Goal: Obtain resource: Download file/media

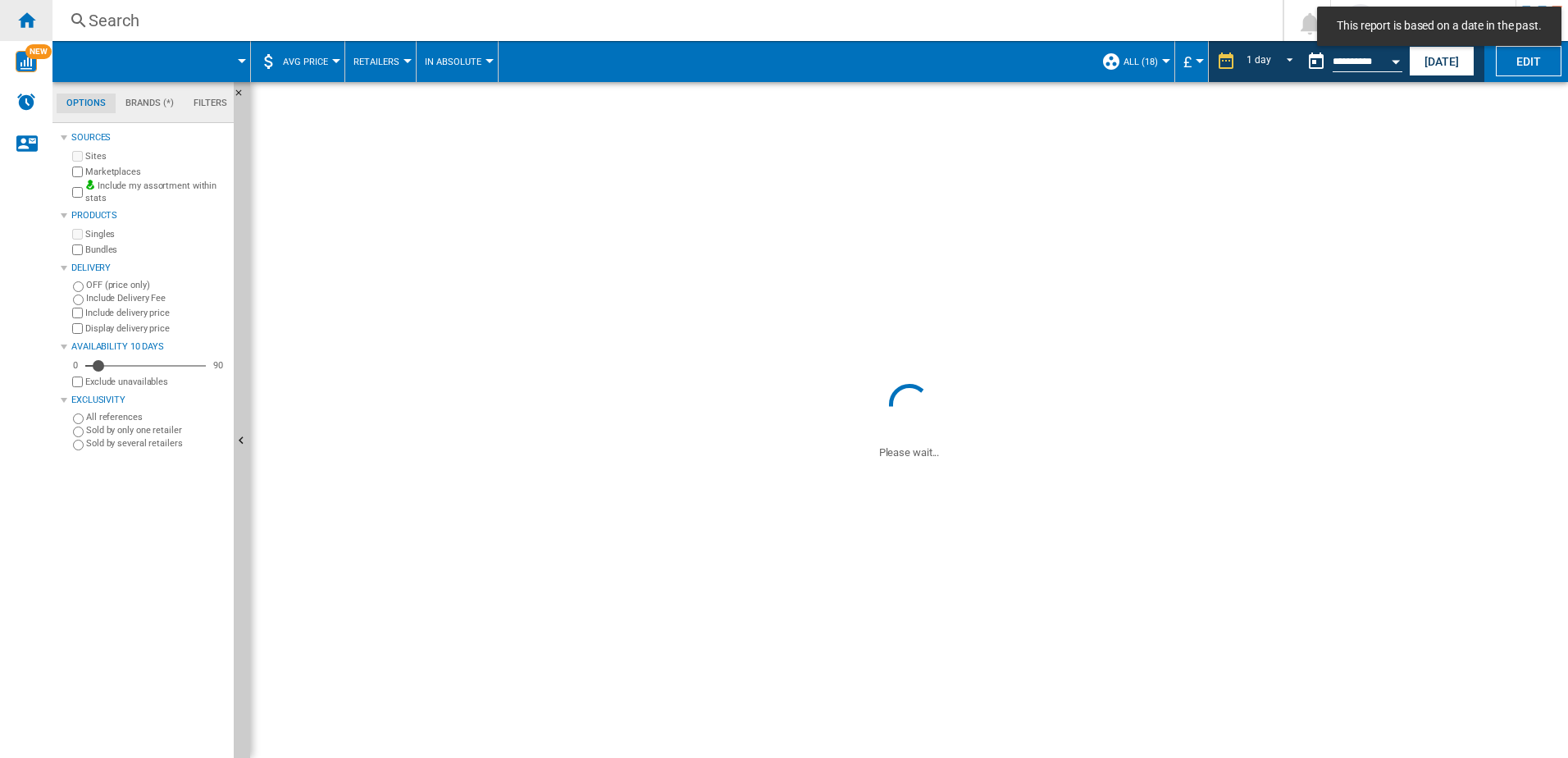
click at [34, 14] on ng-md-icon "Home" at bounding box center [26, 20] width 20 height 20
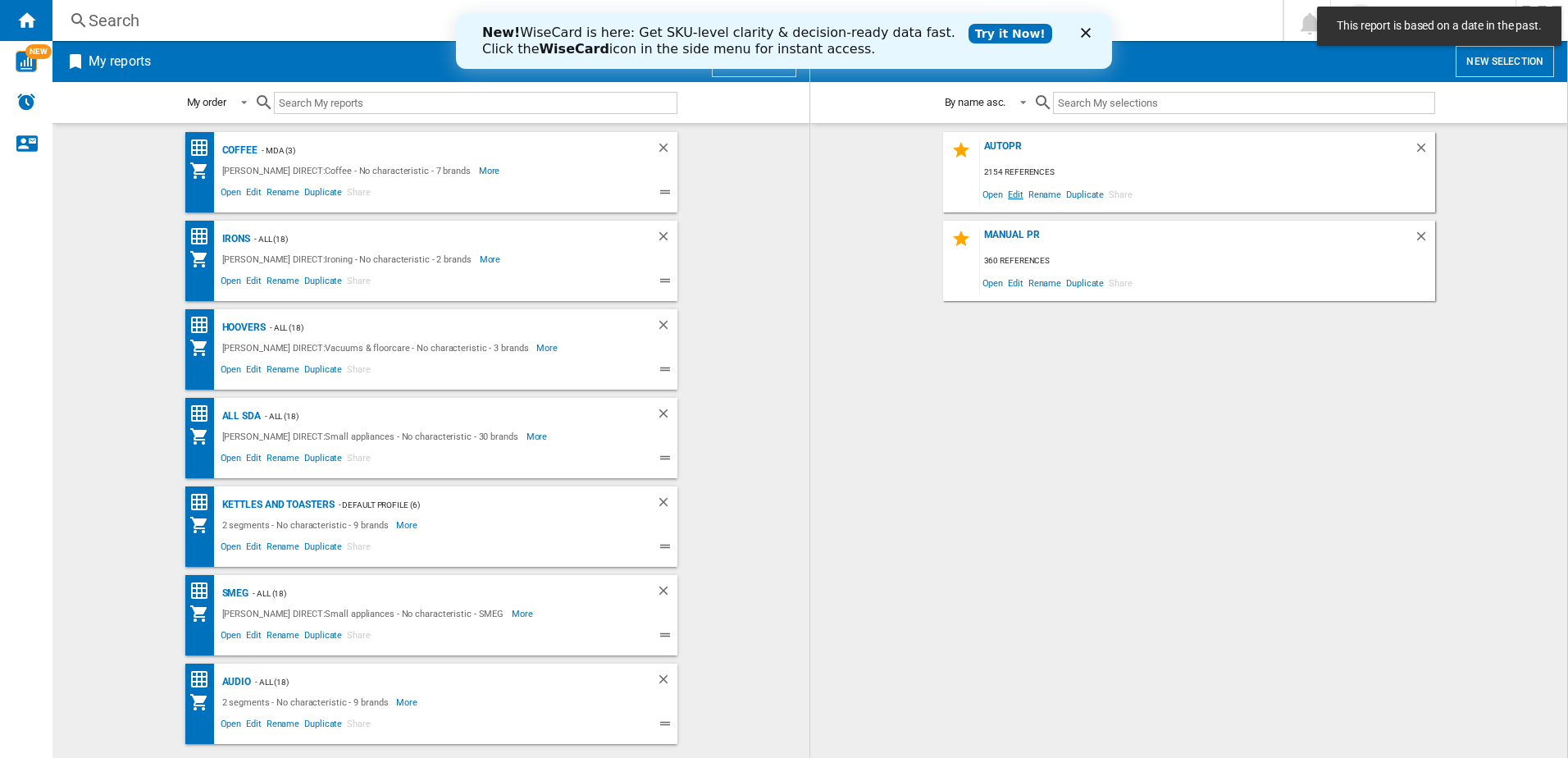
click at [1013, 193] on span "Edit" at bounding box center [1015, 194] width 21 height 22
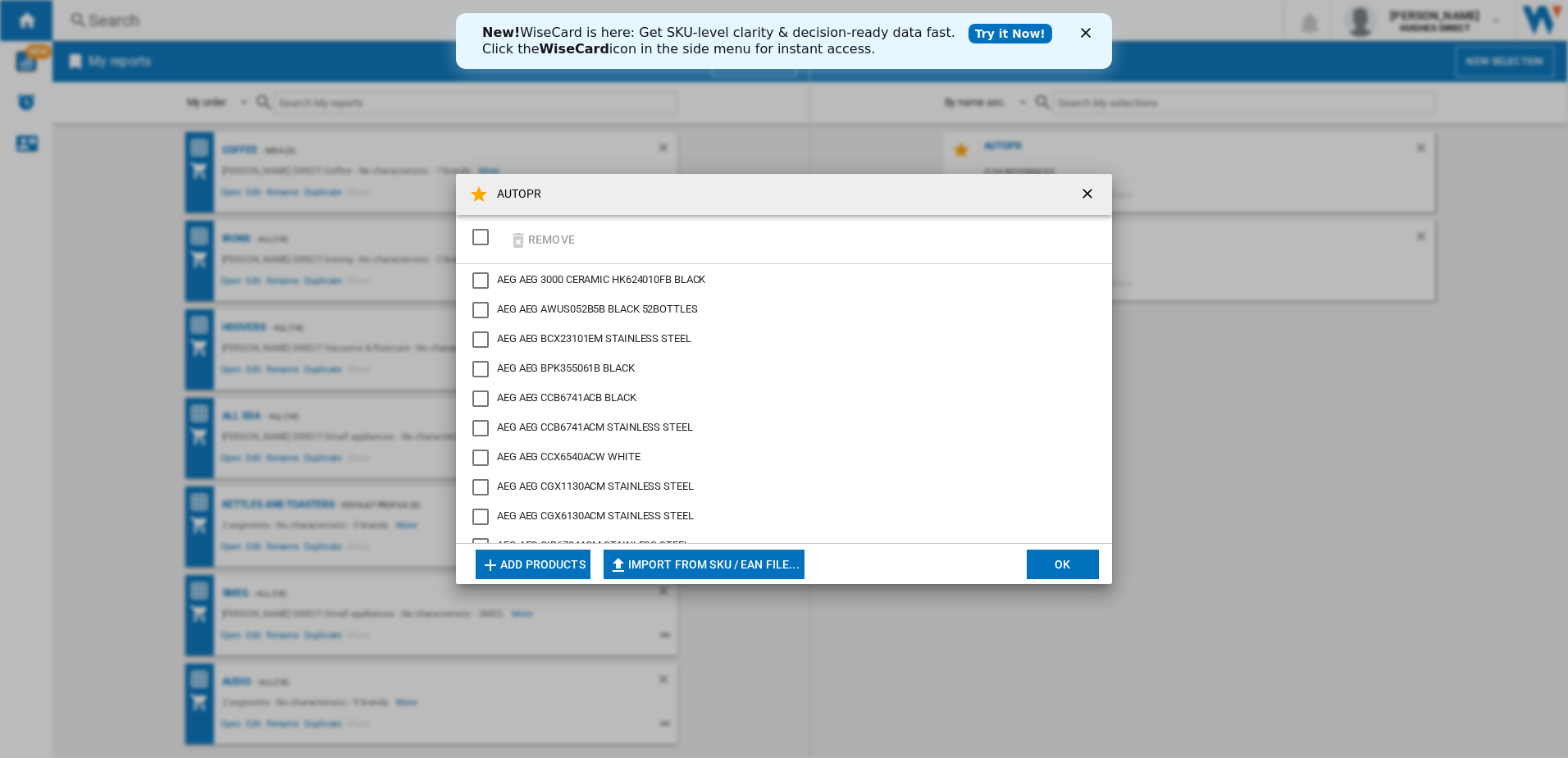
click at [487, 239] on div "SELECTIONS.EDITION_POPUP.SELECT_DESELECT" at bounding box center [480, 237] width 17 height 17
click at [544, 240] on button "Remove" at bounding box center [542, 239] width 76 height 38
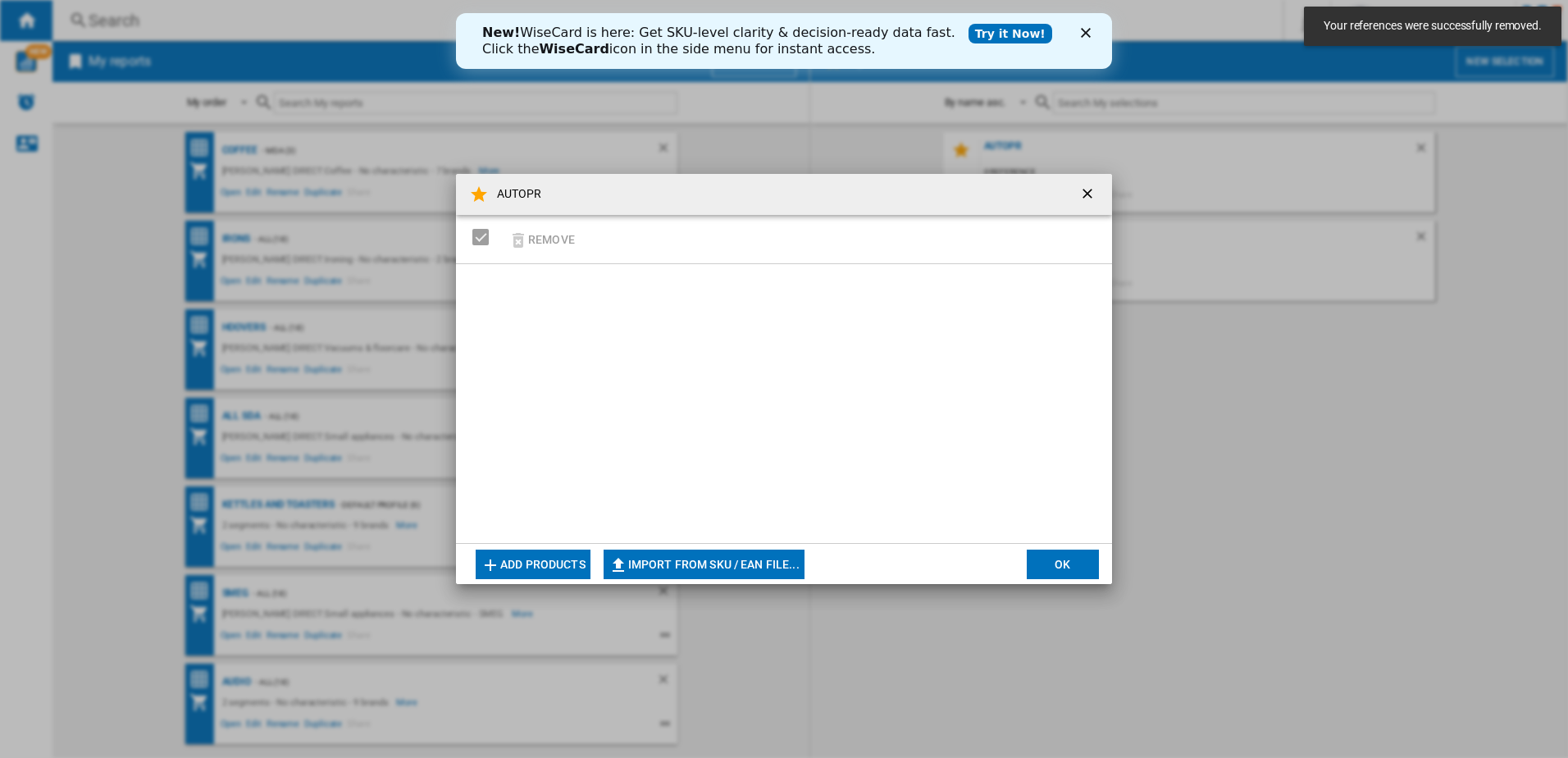
click at [751, 570] on button "Import from SKU / EAN file..." at bounding box center [703, 564] width 201 height 29
type input "**********"
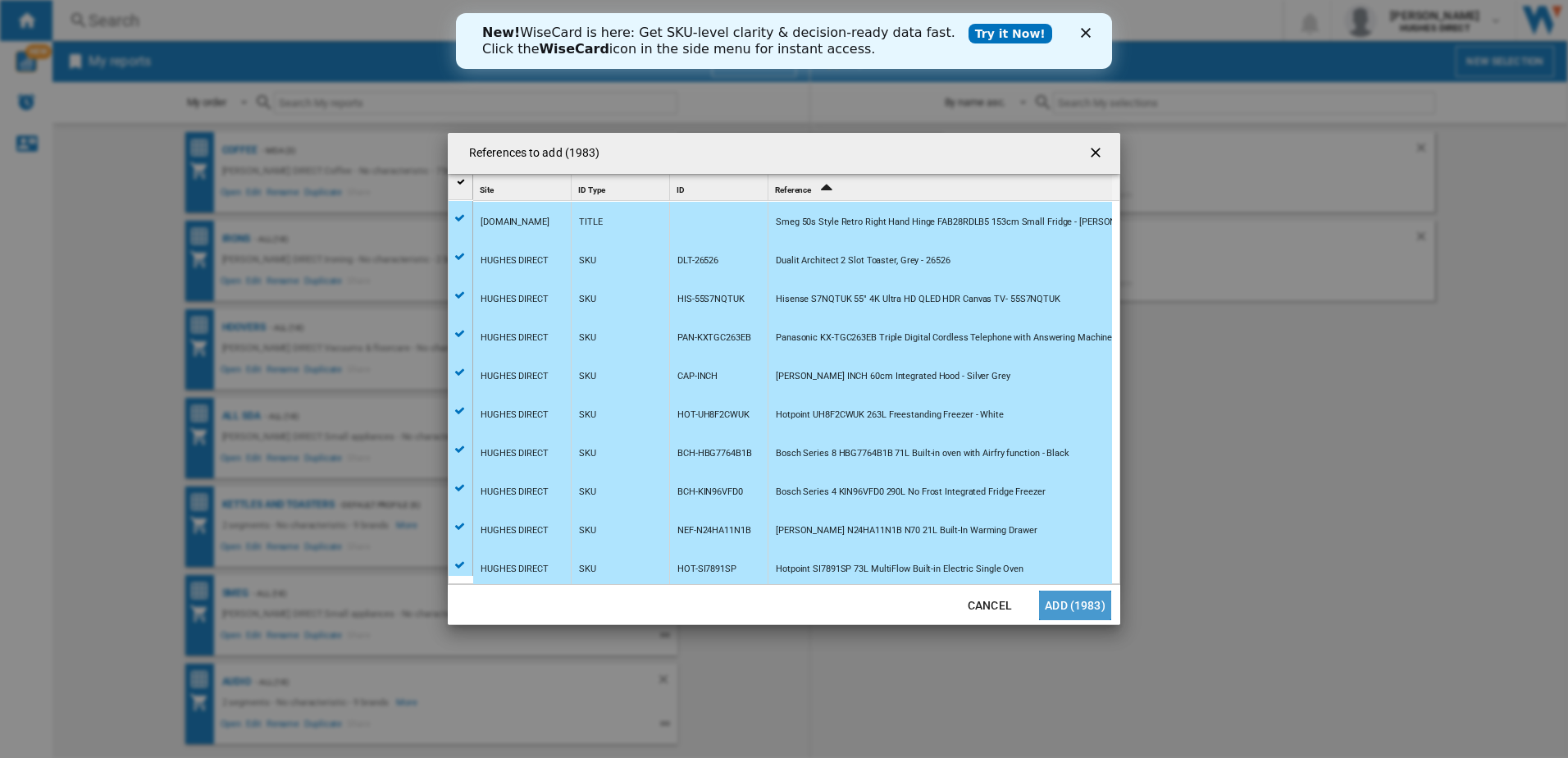
click at [1053, 602] on button "Add (1983)" at bounding box center [1075, 605] width 72 height 29
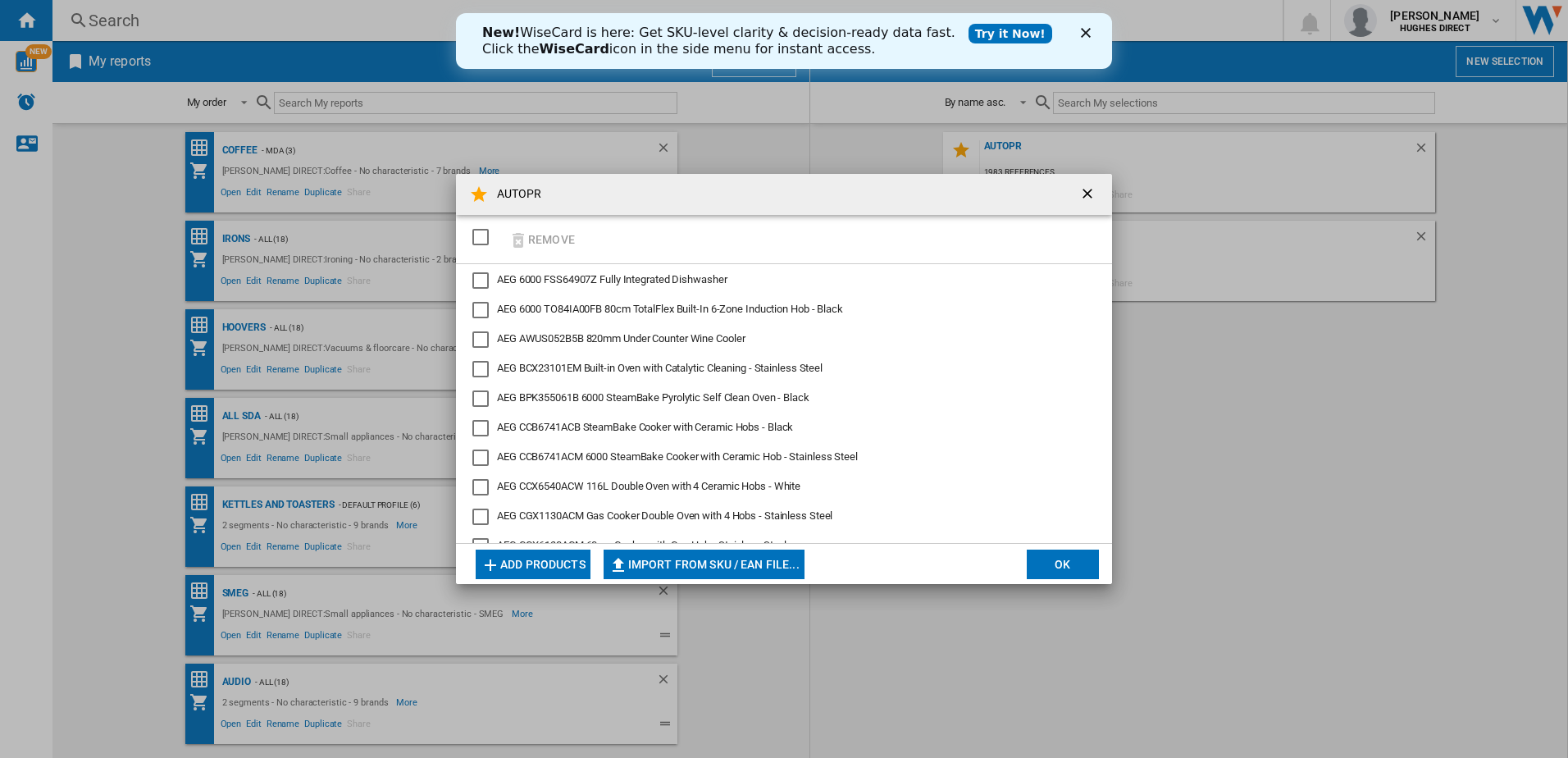
click at [1059, 577] on button "OK" at bounding box center [1063, 564] width 72 height 29
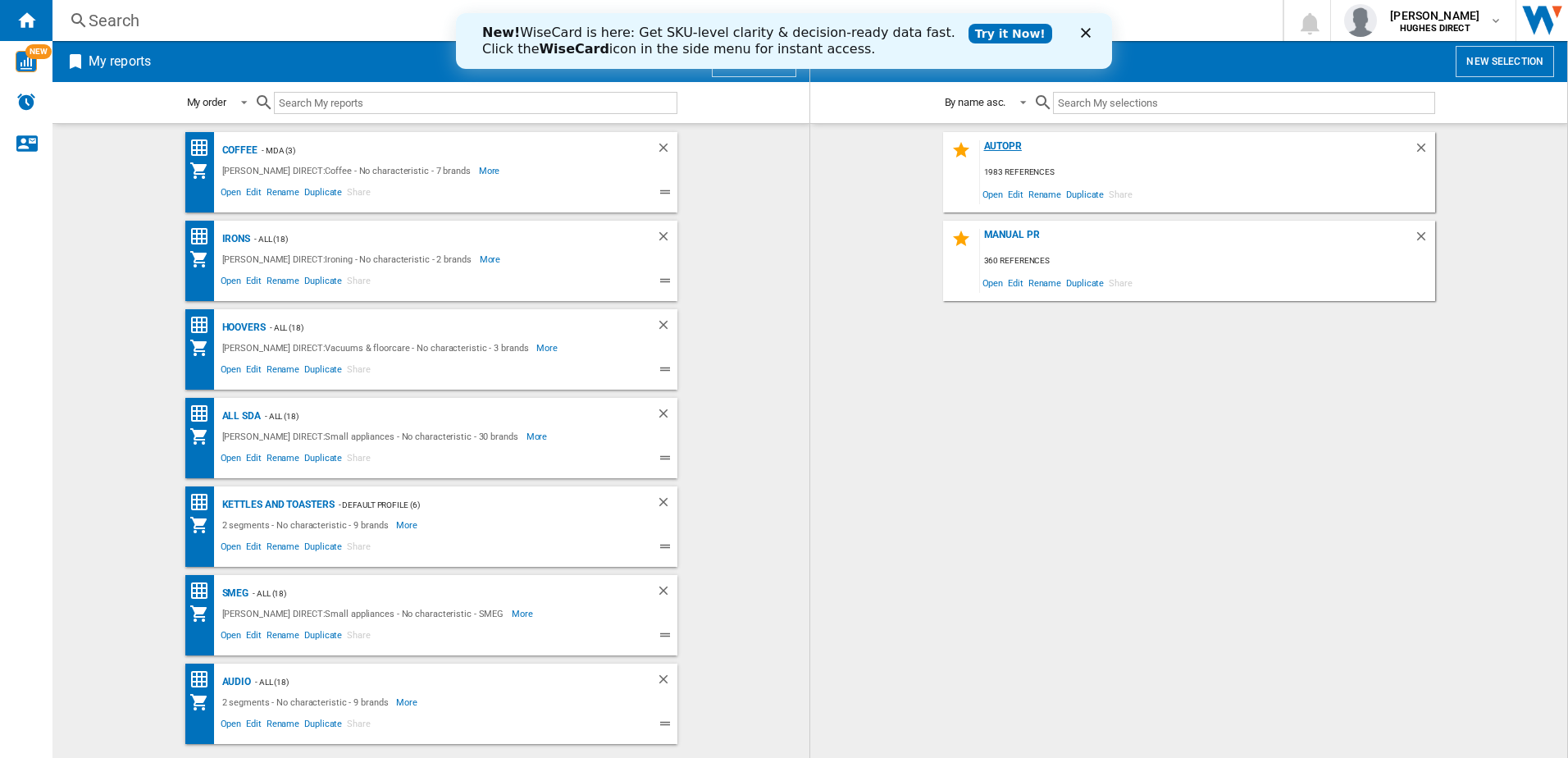
click at [1005, 145] on div "AUTOPR" at bounding box center [1196, 151] width 433 height 22
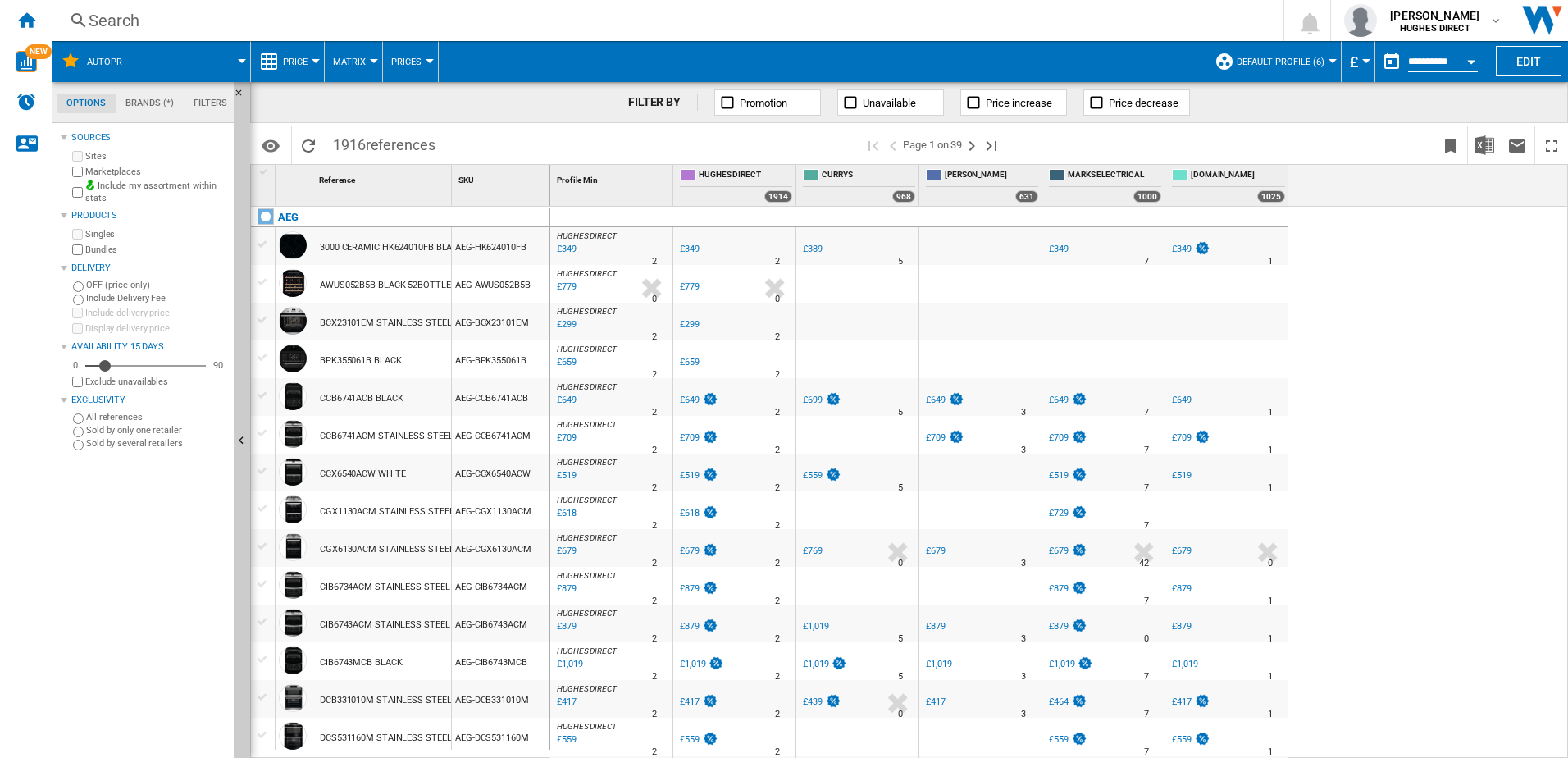
click at [1272, 63] on span "Default profile (6)" at bounding box center [1280, 62] width 88 height 11
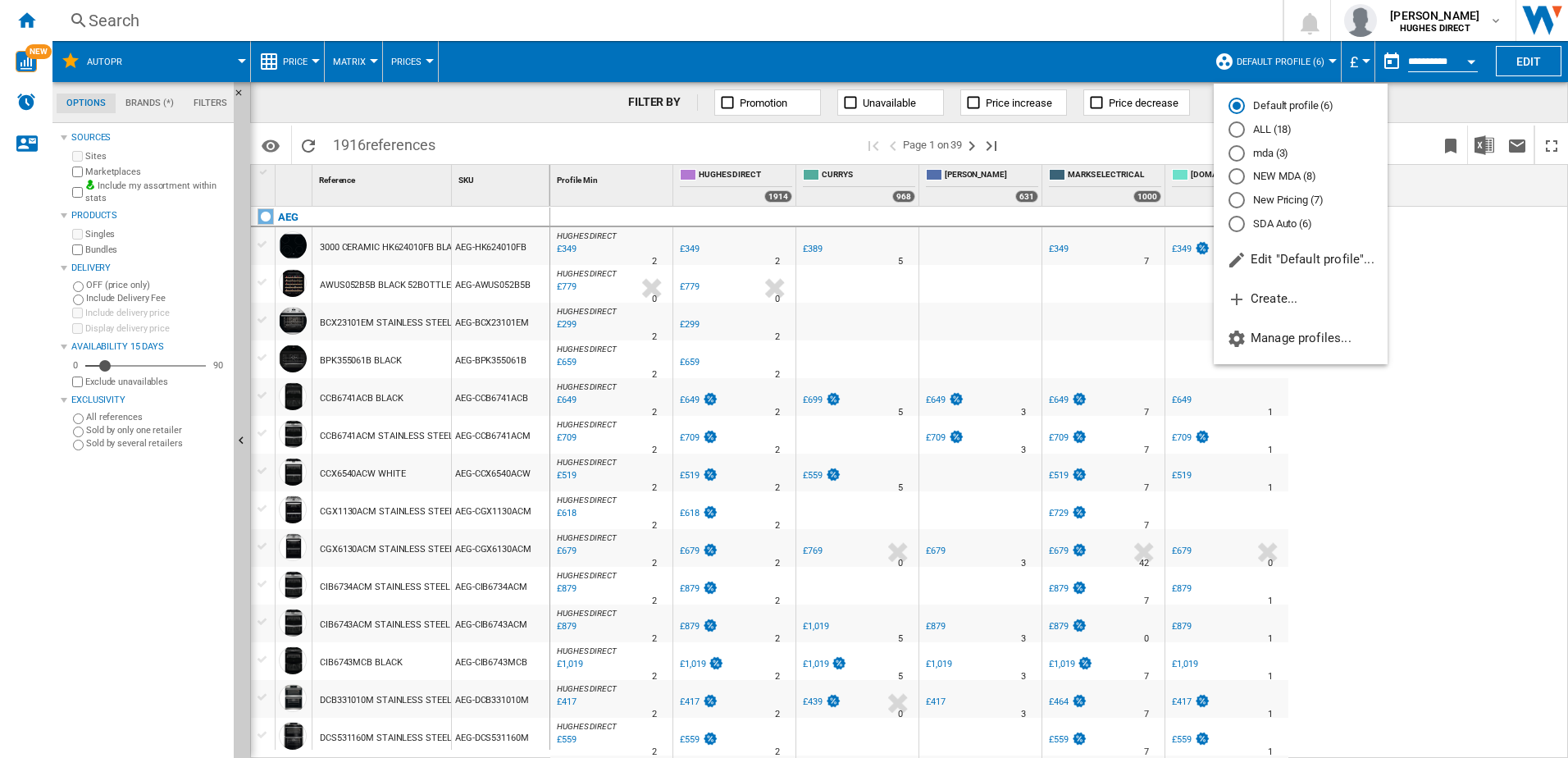
click at [1296, 195] on md-radio-button "New Pricing (7)" at bounding box center [1301, 201] width 145 height 16
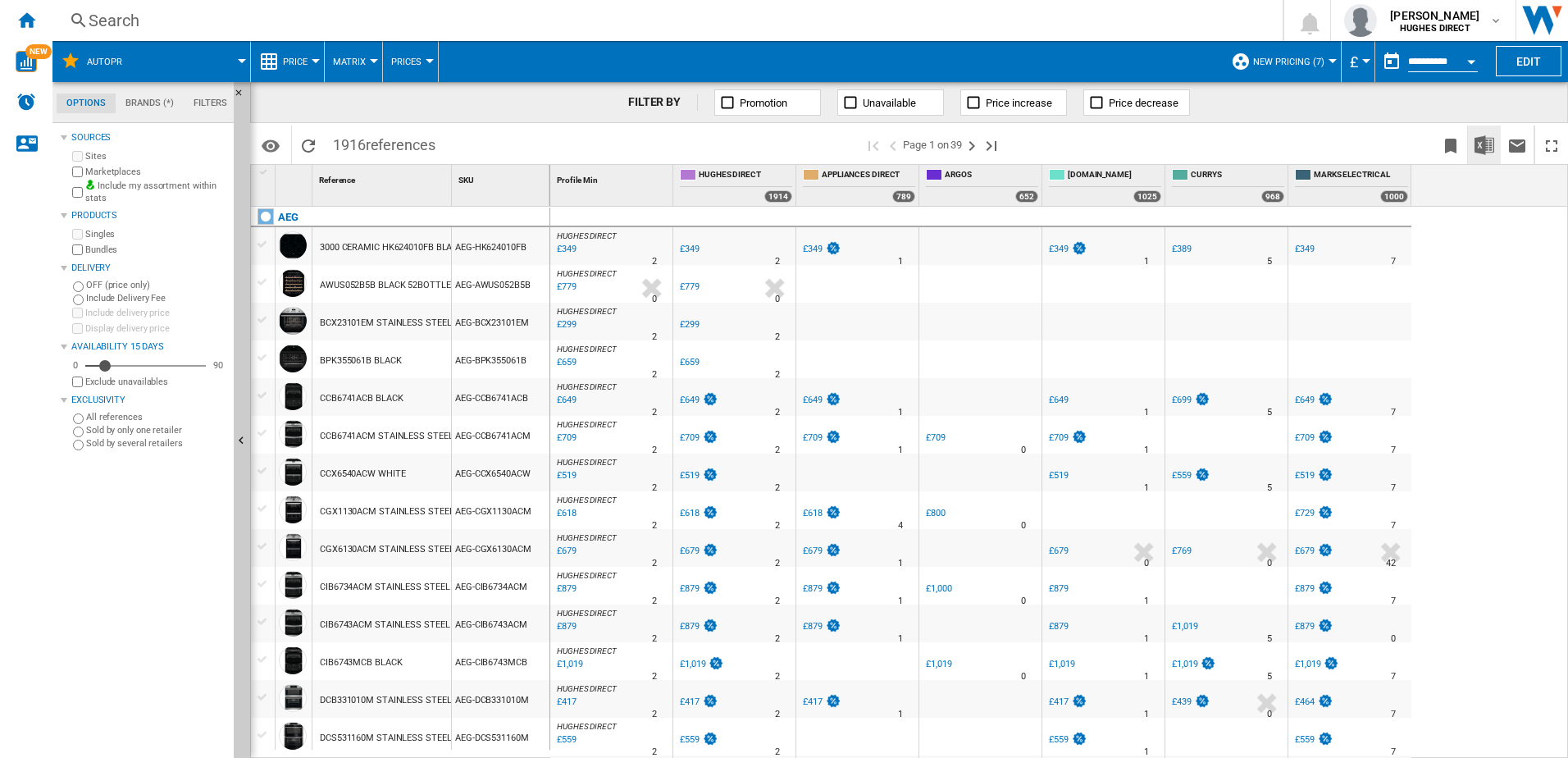
click at [1472, 150] on button "Download in Excel" at bounding box center [1485, 144] width 33 height 38
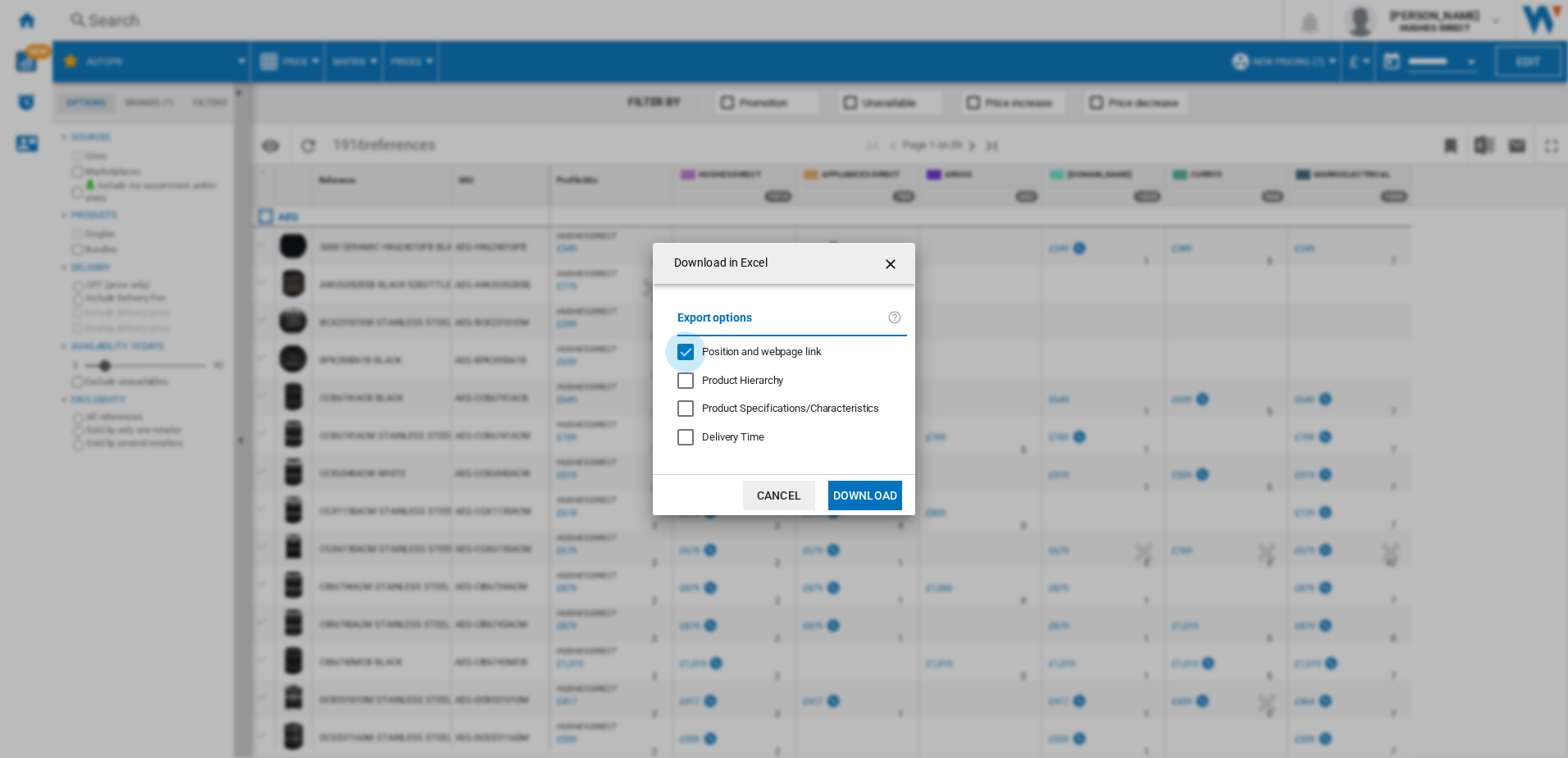
click at [694, 350] on div "Position and webpage link" at bounding box center [685, 351] width 17 height 17
click at [869, 502] on button "Download" at bounding box center [865, 495] width 73 height 29
